Goal: Transaction & Acquisition: Purchase product/service

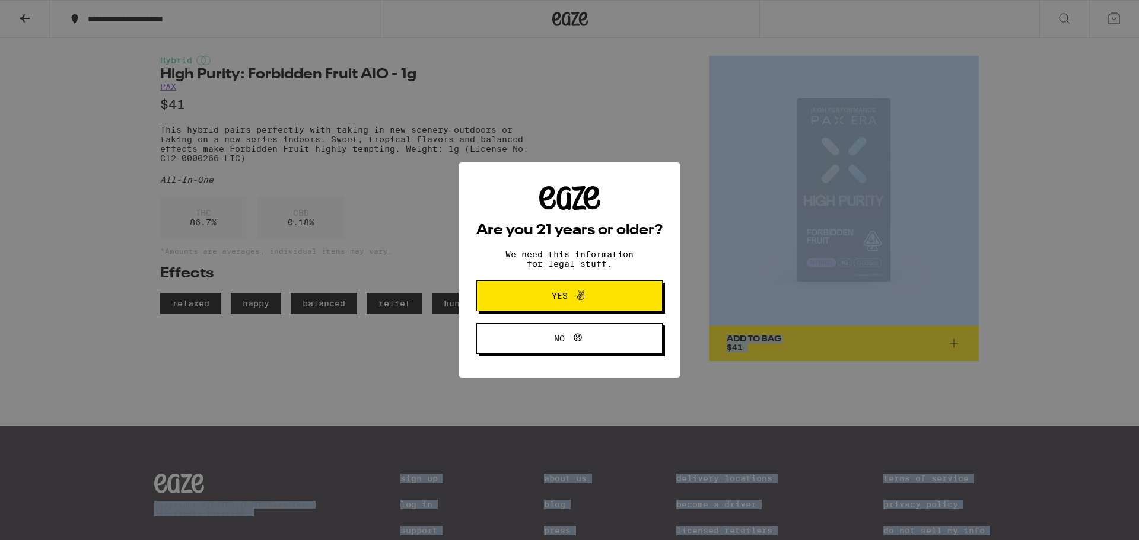
drag, startPoint x: 0, startPoint y: 0, endPoint x: 151, endPoint y: 138, distance: 204.5
click at [151, 138] on body "**********" at bounding box center [569, 307] width 1139 height 614
click at [513, 290] on button "Yes" at bounding box center [569, 296] width 186 height 31
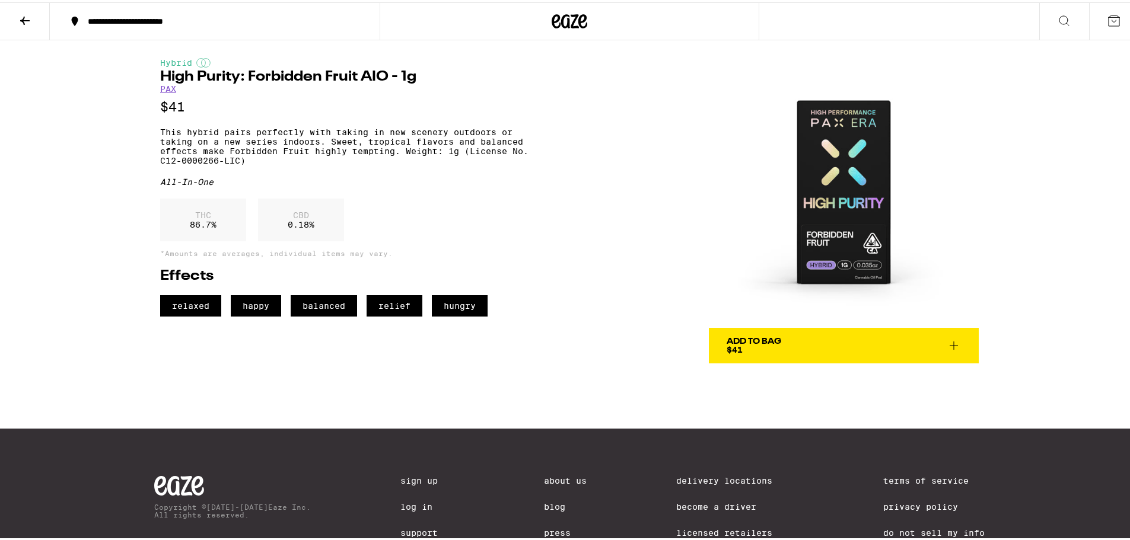
click at [356, 255] on p "*Amounts are averages, individual items may vary." at bounding box center [344, 251] width 368 height 8
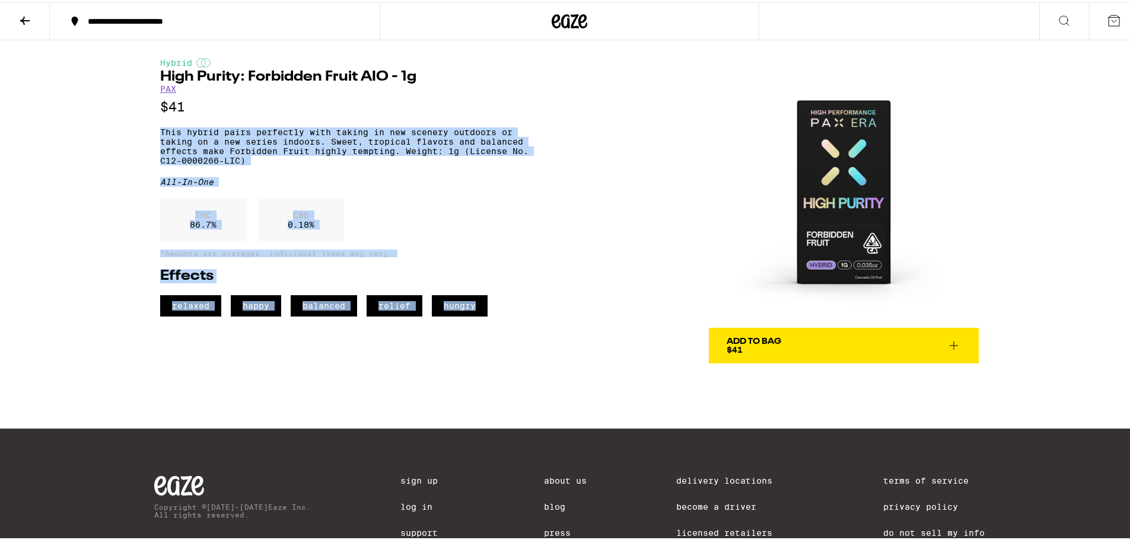
drag, startPoint x: 497, startPoint y: 319, endPoint x: 154, endPoint y: 140, distance: 386.9
click at [154, 140] on div "Hybrid High Purity: Forbidden Fruit AIO - 1g PAX $41 This hybrid pairs perfectl…" at bounding box center [569, 199] width 854 height 323
copy div "This hybrid pairs perfectly with taking in new scenery outdoors or taking on a …"
